Goal: Task Accomplishment & Management: Manage account settings

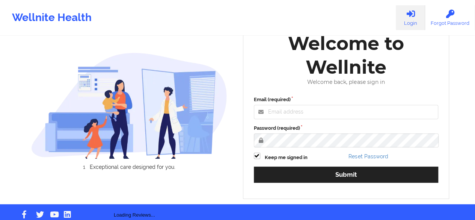
scroll to position [15, 0]
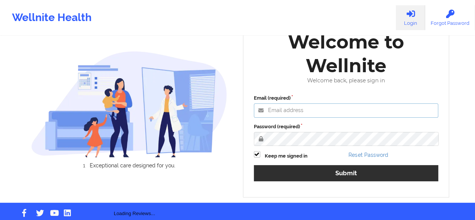
type input "[PERSON_NAME][EMAIL_ADDRESS][DOMAIN_NAME]"
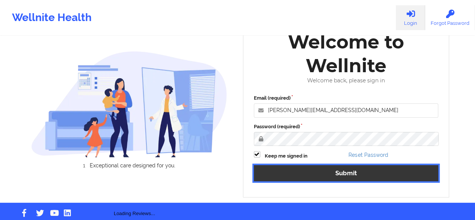
click at [343, 174] on button "Submit" at bounding box center [346, 173] width 185 height 16
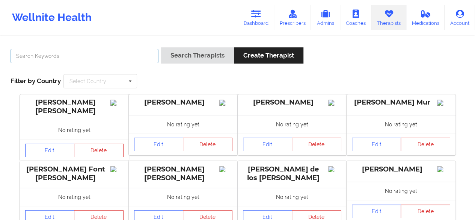
click at [66, 59] on input "text" at bounding box center [85, 56] width 148 height 14
click at [76, 65] on div at bounding box center [84, 57] width 153 height 21
click at [69, 53] on input "text" at bounding box center [85, 56] width 148 height 14
paste input "[PERSON_NAME]"
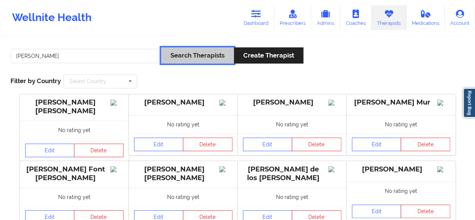
click at [192, 60] on button "Search Therapists" at bounding box center [197, 55] width 73 height 16
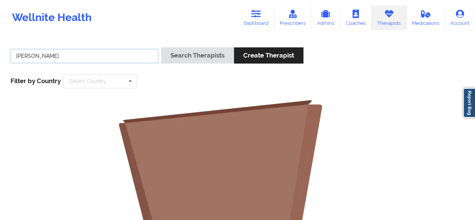
drag, startPoint x: 53, startPoint y: 60, endPoint x: 13, endPoint y: 65, distance: 41.0
click at [13, 65] on div "[PERSON_NAME]" at bounding box center [84, 57] width 153 height 21
paste input "ilvana [PERSON_NAME]"
type input "[PERSON_NAME]"
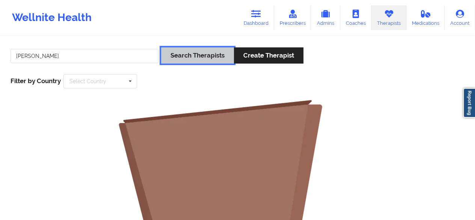
click at [175, 51] on button "Search Therapists" at bounding box center [197, 55] width 73 height 16
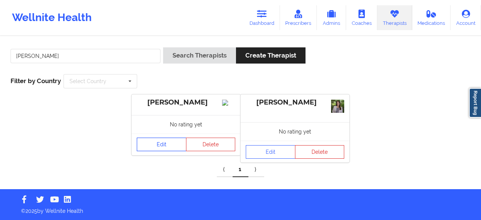
click at [164, 151] on link "Edit" at bounding box center [162, 144] width 50 height 14
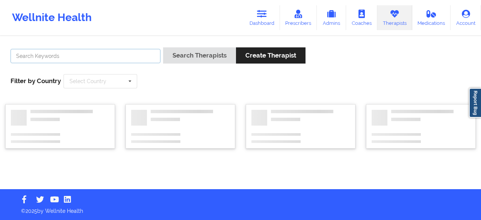
click at [74, 58] on input "text" at bounding box center [86, 56] width 150 height 14
paste input "[PERSON_NAME]"
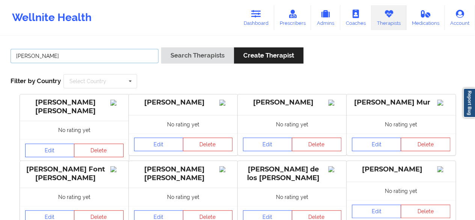
type input "[PERSON_NAME]"
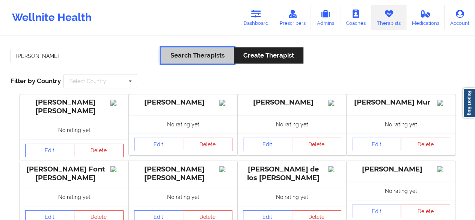
click at [207, 54] on button "Search Therapists" at bounding box center [197, 55] width 73 height 16
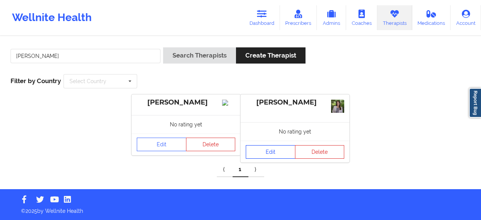
click at [269, 155] on link "Edit" at bounding box center [271, 152] width 50 height 14
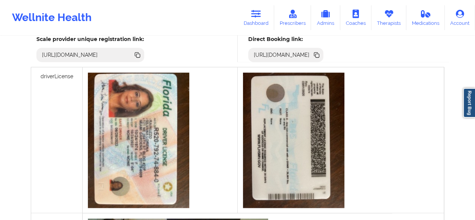
scroll to position [230, 0]
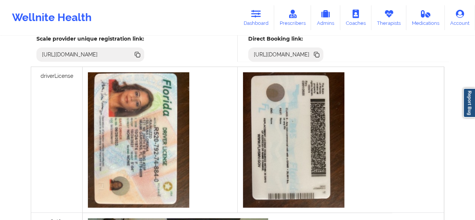
click at [144, 143] on img at bounding box center [138, 139] width 101 height 135
click at [151, 180] on img at bounding box center [138, 139] width 101 height 135
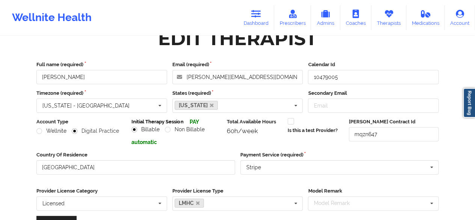
scroll to position [16, 0]
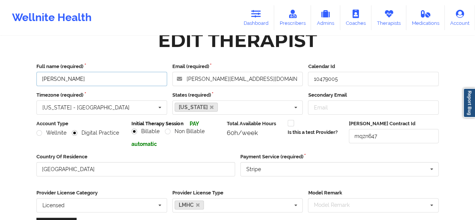
drag, startPoint x: 100, startPoint y: 80, endPoint x: 80, endPoint y: 80, distance: 20.3
click at [80, 80] on input "[PERSON_NAME]" at bounding box center [101, 79] width 131 height 14
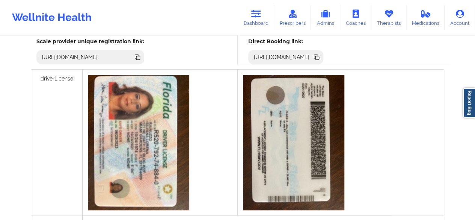
scroll to position [220, 0]
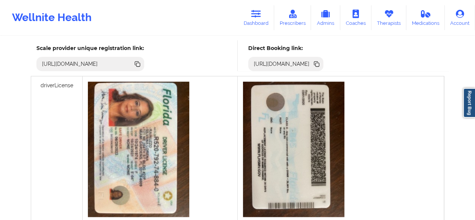
type input "[PERSON_NAME]"
click at [147, 128] on img at bounding box center [138, 149] width 101 height 135
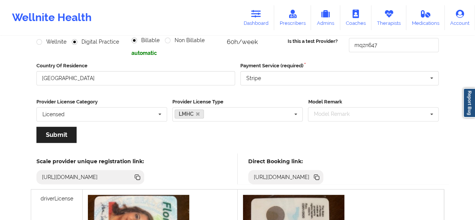
scroll to position [108, 0]
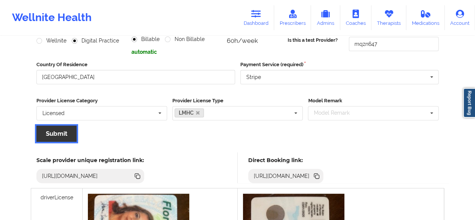
click at [60, 133] on button "Submit" at bounding box center [56, 133] width 40 height 16
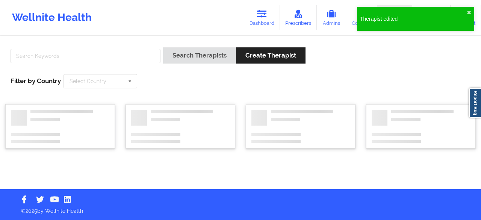
drag, startPoint x: 101, startPoint y: 64, endPoint x: 98, endPoint y: 62, distance: 4.1
click at [101, 64] on div at bounding box center [85, 57] width 155 height 21
click at [94, 59] on input "text" at bounding box center [86, 56] width 150 height 14
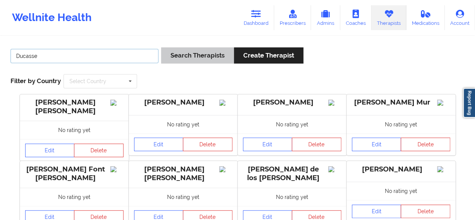
type input "Ducasse"
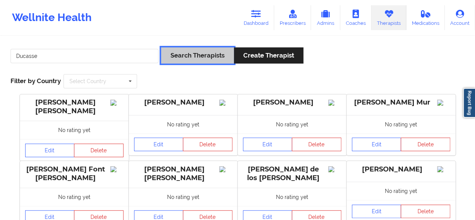
click at [199, 50] on button "Search Therapists" at bounding box center [197, 55] width 73 height 16
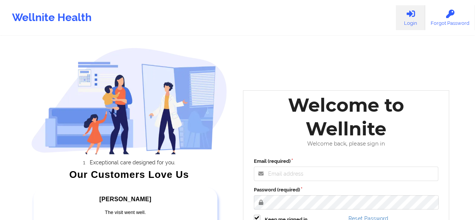
scroll to position [125, 0]
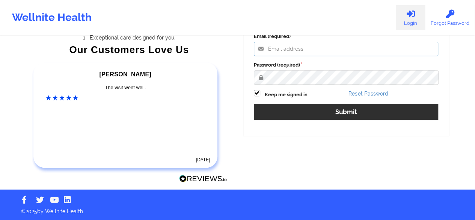
type input "[PERSON_NAME][EMAIL_ADDRESS][DOMAIN_NAME]"
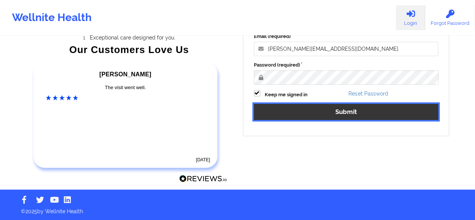
click at [360, 110] on button "Submit" at bounding box center [346, 112] width 185 height 16
